Goal: Task Accomplishment & Management: Complete application form

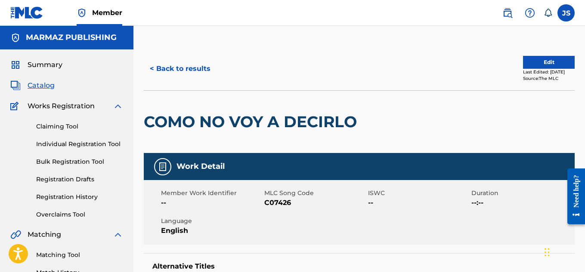
click at [39, 83] on span "Catalog" at bounding box center [41, 85] width 27 height 10
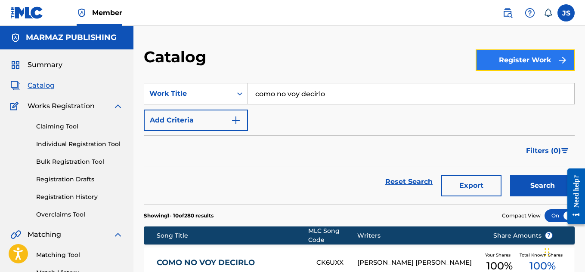
click at [518, 58] on button "Register Work" at bounding box center [524, 60] width 99 height 22
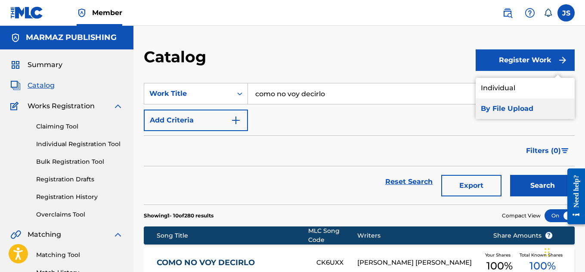
click at [512, 111] on link "By File Upload" at bounding box center [524, 109] width 99 height 21
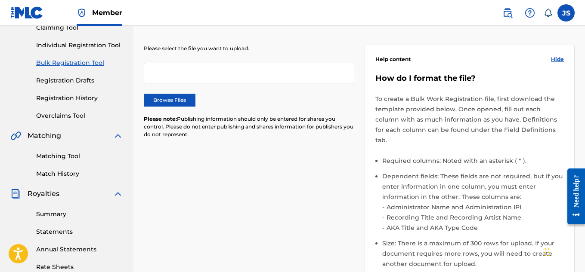
scroll to position [99, 0]
click at [160, 101] on label "Browse Files" at bounding box center [170, 99] width 52 height 13
click at [0, 0] on input "Browse Files" at bounding box center [0, 0] width 0 height 0
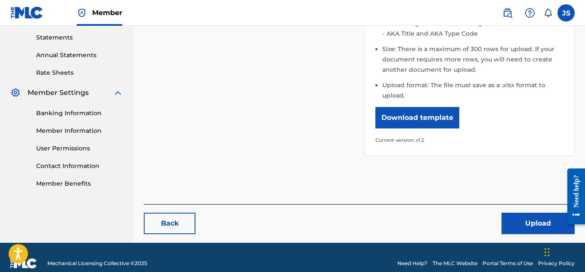
scroll to position [295, 0]
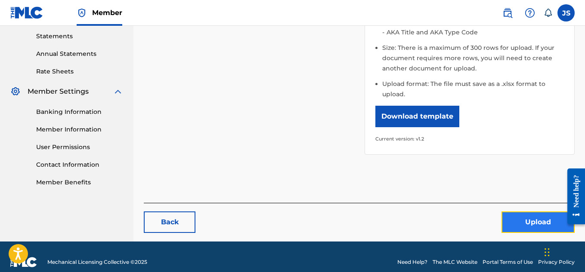
click at [508, 212] on button "Upload" at bounding box center [537, 223] width 73 height 22
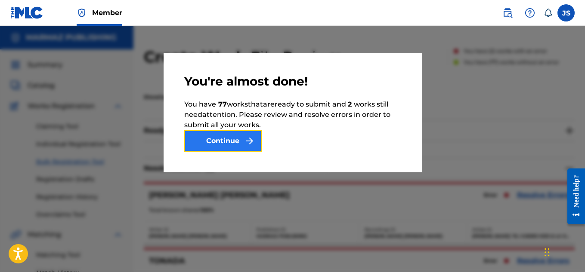
click at [237, 139] on button "Continue" at bounding box center [222, 141] width 77 height 22
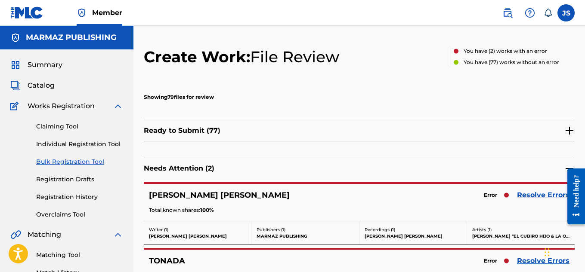
scroll to position [111, 0]
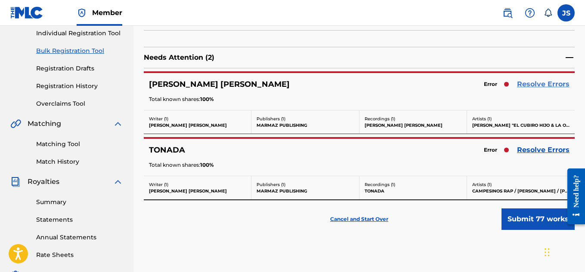
click at [545, 83] on link "Resolve Errors" at bounding box center [543, 84] width 52 height 10
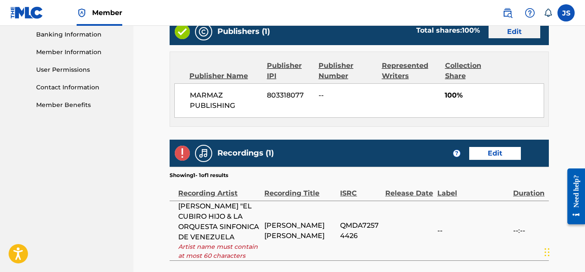
scroll to position [395, 0]
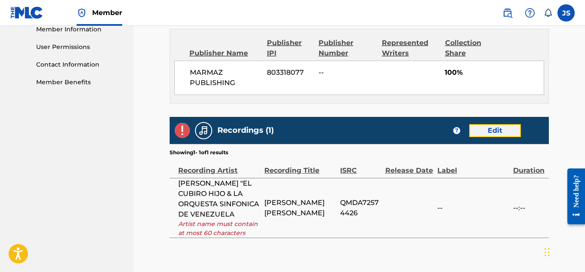
click at [499, 124] on link "Edit" at bounding box center [495, 130] width 52 height 13
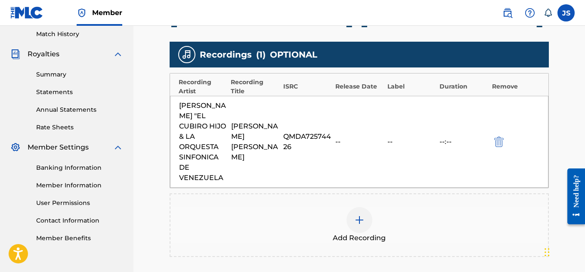
scroll to position [238, 0]
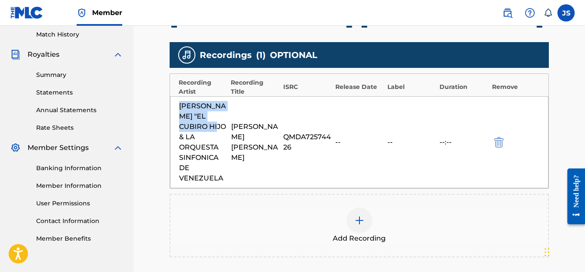
drag, startPoint x: 180, startPoint y: 105, endPoint x: 195, endPoint y: 126, distance: 26.9
click at [195, 126] on div "[PERSON_NAME] "EL CUBIRO HIJO & LA ORQUESTA SINFONICA DE VENEZUELA" at bounding box center [203, 142] width 48 height 83
copy div "[PERSON_NAME] "EL CUBIRO HIJO"
click at [361, 216] on img at bounding box center [359, 221] width 10 height 10
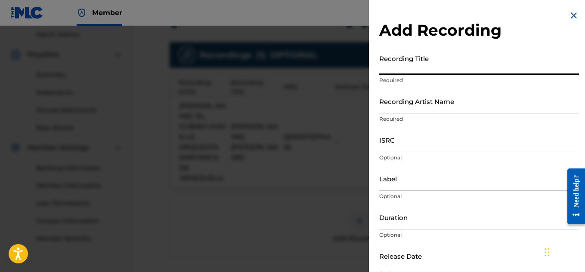
click at [423, 70] on input "Recording Title" at bounding box center [479, 62] width 200 height 25
click at [407, 103] on input "Recording Artist Name" at bounding box center [479, 101] width 200 height 25
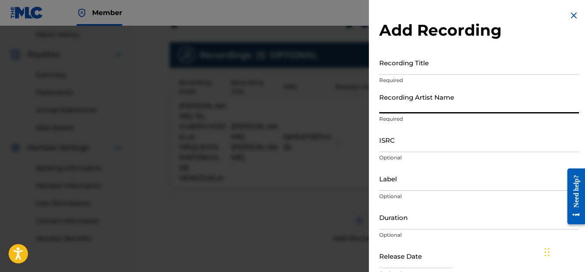
paste input "[PERSON_NAME] "EL CUBIRO HIJO"
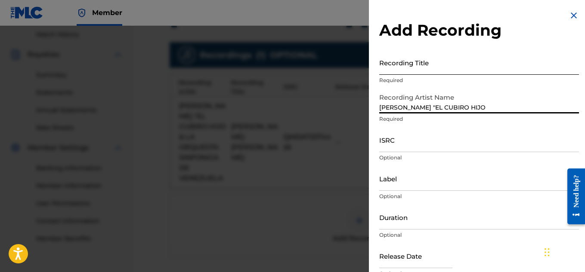
type input "[PERSON_NAME] "EL CUBIRO HIJO"
click at [406, 68] on input "Recording Title" at bounding box center [479, 62] width 200 height 25
click at [396, 60] on input "Recording Title" at bounding box center [479, 62] width 200 height 25
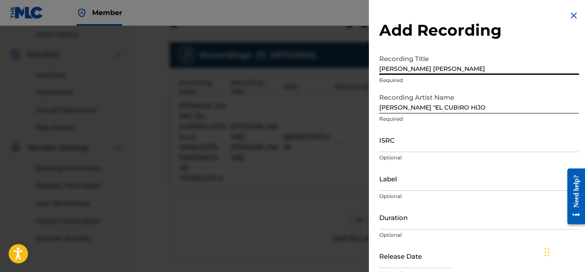
type input "[PERSON_NAME] [PERSON_NAME]"
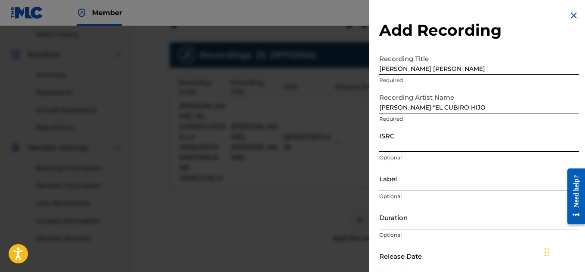
click at [399, 141] on input "ISRC" at bounding box center [479, 140] width 200 height 25
paste input "QMDA72574426"
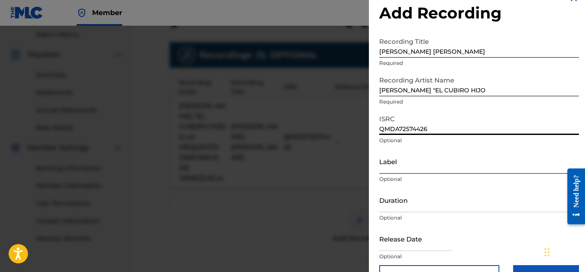
scroll to position [42, 0]
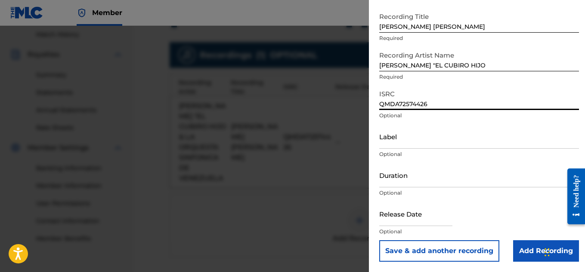
type input "QMDA72574426"
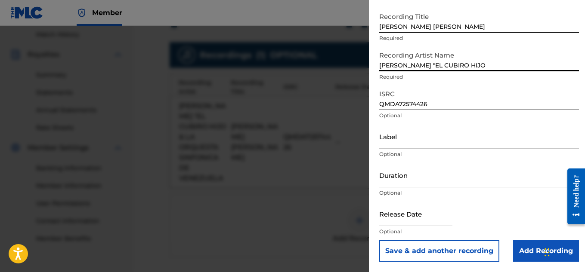
click at [484, 63] on input "[PERSON_NAME] "EL CUBIRO HIJO" at bounding box center [479, 59] width 200 height 25
click at [484, 63] on input "[PERSON_NAME] "EL CUBIRO HIJO"" at bounding box center [479, 59] width 200 height 25
type input "[PERSON_NAME] "EL CUBIRO""
click at [528, 252] on input "Add Recording" at bounding box center [546, 251] width 66 height 22
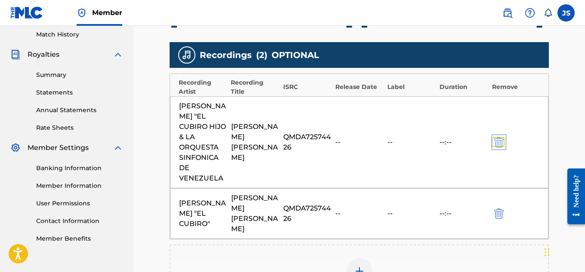
click at [497, 138] on img "submit" at bounding box center [498, 142] width 9 height 10
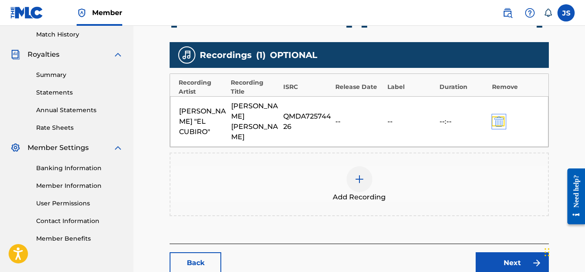
scroll to position [291, 0]
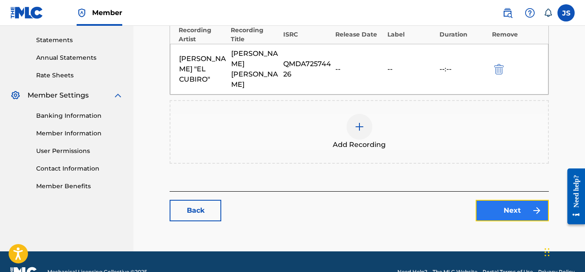
click at [499, 200] on link "Next" at bounding box center [511, 211] width 73 height 22
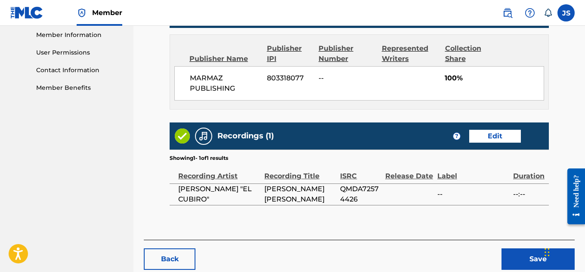
scroll to position [418, 0]
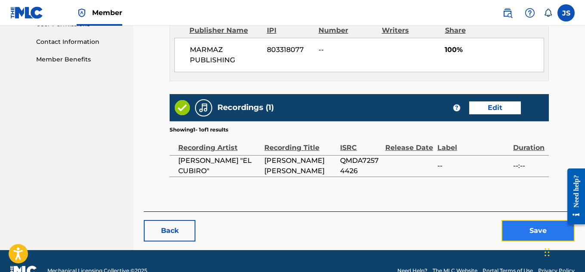
click at [527, 220] on button "Save" at bounding box center [537, 231] width 73 height 22
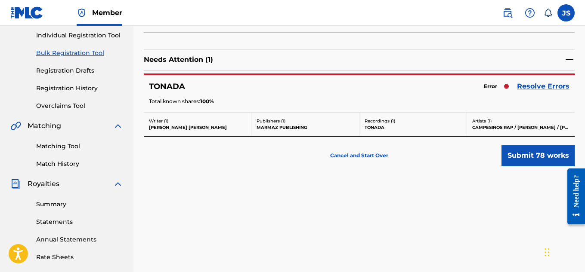
scroll to position [129, 0]
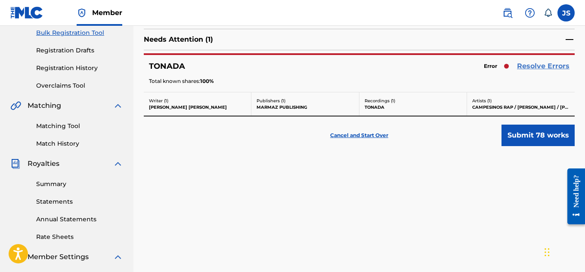
click at [524, 67] on link "Resolve Errors" at bounding box center [543, 66] width 52 height 10
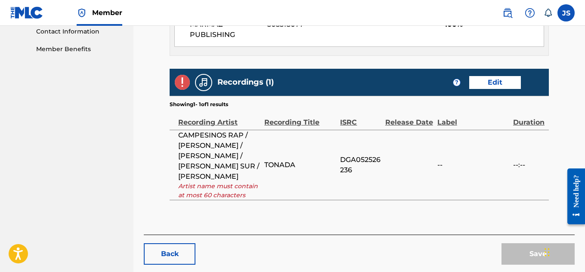
scroll to position [428, 0]
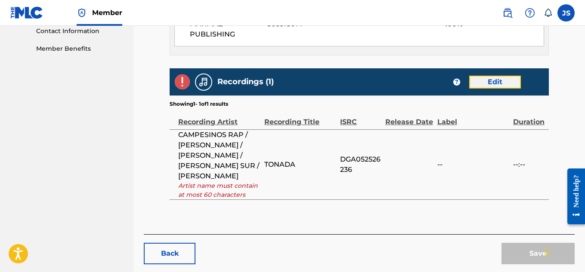
click at [480, 77] on link "Edit" at bounding box center [495, 82] width 52 height 13
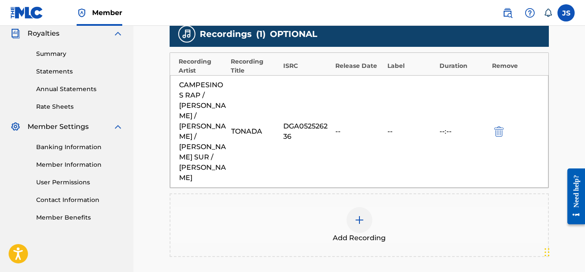
scroll to position [244, 0]
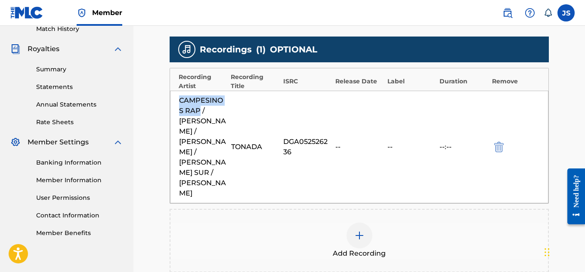
drag, startPoint x: 179, startPoint y: 101, endPoint x: 198, endPoint y: 108, distance: 20.5
click at [198, 108] on div "CAMPESINOS RAP / [PERSON_NAME] / [PERSON_NAME] / [PERSON_NAME] SUR / [PERSON_NA…" at bounding box center [203, 147] width 48 height 103
copy div "CAMPESINOS RAP"
click at [496, 142] on img "submit" at bounding box center [498, 147] width 9 height 10
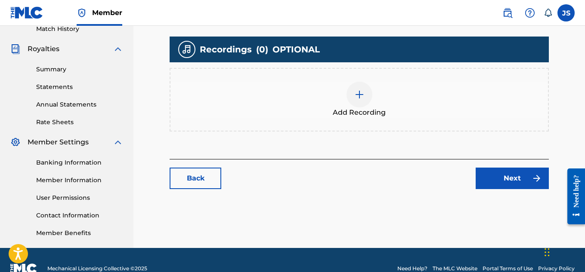
click at [360, 108] on span "Add Recording" at bounding box center [359, 113] width 53 height 10
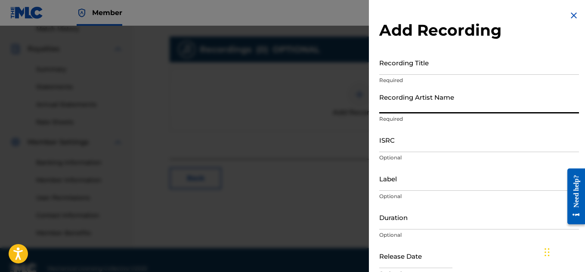
paste input "CAMPESINOS RAP"
click at [417, 99] on input "CAMPESINOS RAP" at bounding box center [479, 101] width 200 height 25
type input "CAMPESINOS RAP"
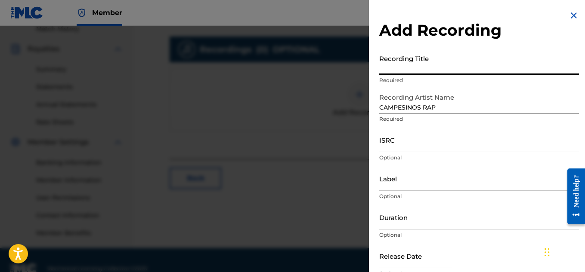
click at [422, 64] on input "Recording Title" at bounding box center [479, 62] width 200 height 25
type input "t"
type input "TONADA"
paste input "DGA052526236"
type input "DGA052526236"
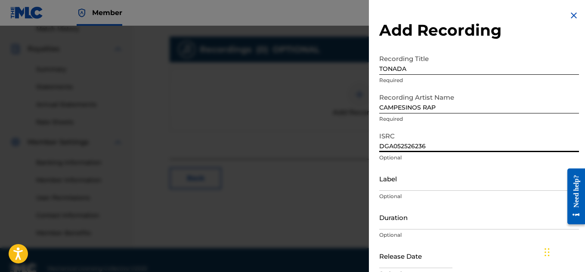
click at [409, 146] on input "DGA052526236" at bounding box center [479, 140] width 200 height 25
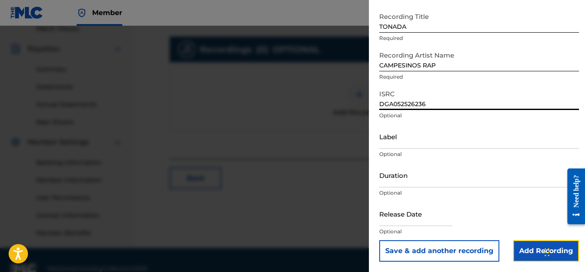
click at [523, 243] on input "Add Recording" at bounding box center [546, 251] width 66 height 22
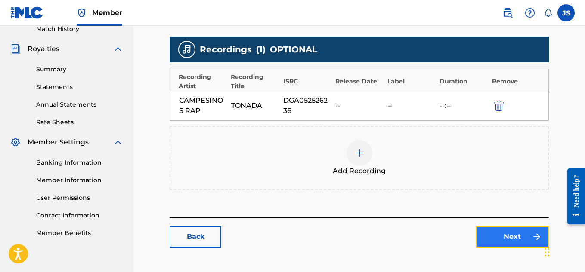
click at [507, 234] on link "Next" at bounding box center [511, 237] width 73 height 22
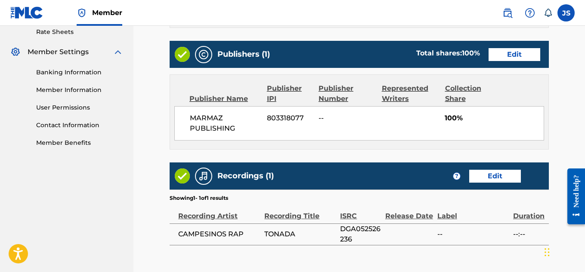
scroll to position [346, 0]
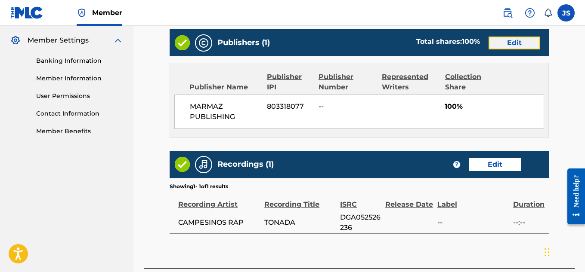
click at [505, 43] on link "Edit" at bounding box center [514, 43] width 52 height 13
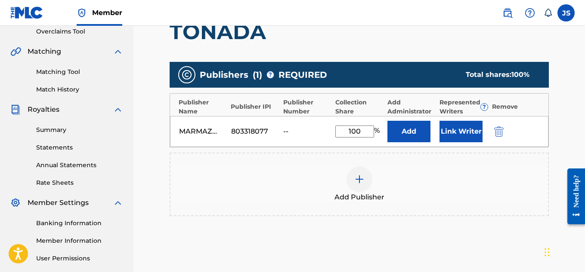
scroll to position [200, 0]
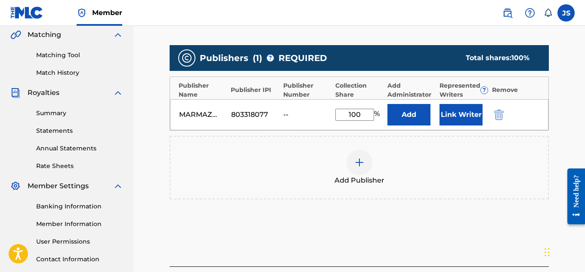
click at [460, 128] on div "MARMAZ PUBLISHING 803318077 -- 100 % Add Link Writer" at bounding box center [359, 114] width 378 height 31
click at [449, 111] on button "Link Writer" at bounding box center [460, 115] width 43 height 22
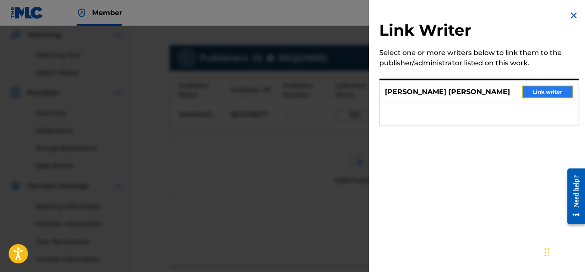
click at [541, 91] on button "Link writer" at bounding box center [547, 92] width 52 height 13
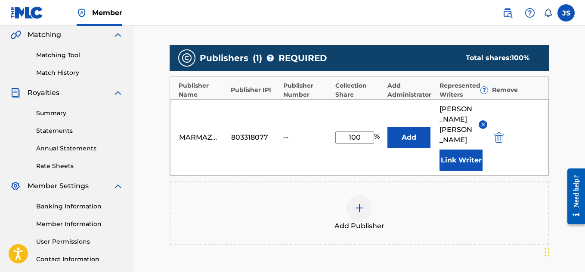
scroll to position [342, 0]
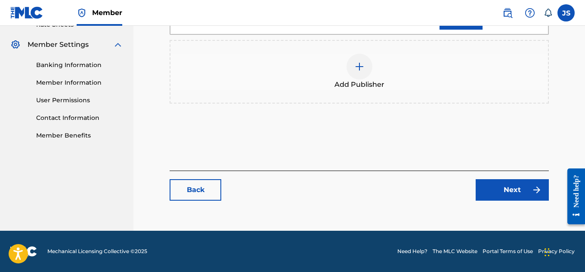
click at [482, 174] on div "Back Next" at bounding box center [358, 186] width 379 height 30
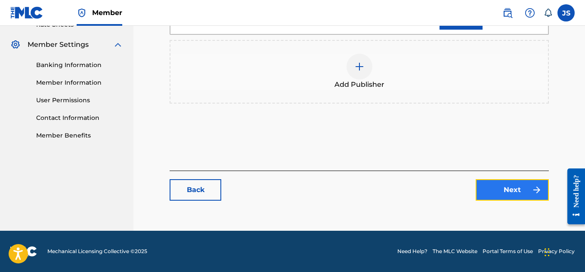
click at [492, 193] on link "Next" at bounding box center [511, 190] width 73 height 22
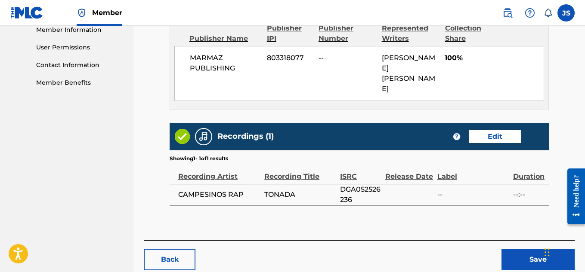
scroll to position [432, 0]
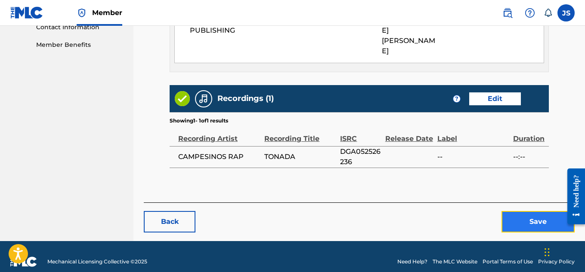
click at [525, 219] on button "Save" at bounding box center [537, 222] width 73 height 22
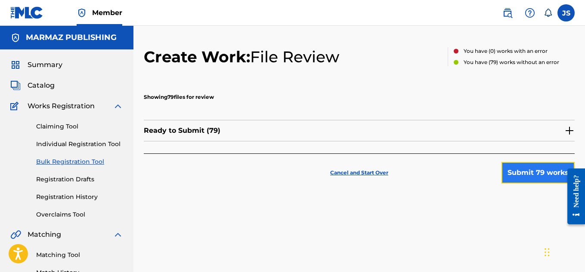
click at [526, 177] on button "Submit 79 works" at bounding box center [537, 173] width 73 height 22
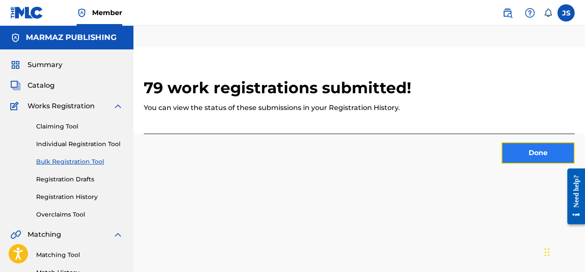
click at [530, 154] on button "Done" at bounding box center [537, 153] width 73 height 22
